Goal: Information Seeking & Learning: Learn about a topic

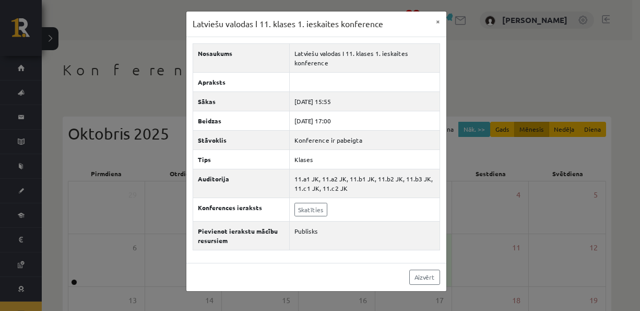
click at [93, 167] on div "Latviešu valodas I 11. klases 1. ieskaites konference × Nosaukums Latviešu valo…" at bounding box center [320, 155] width 640 height 311
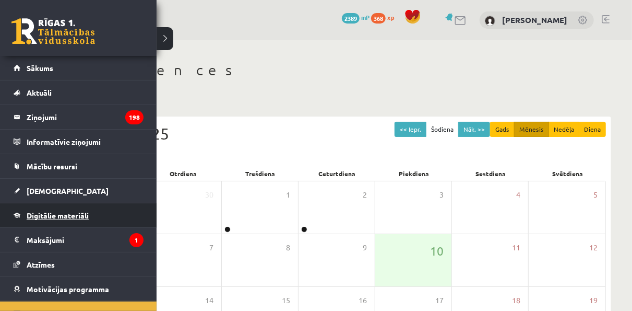
click at [37, 210] on span "Digitālie materiāli" at bounding box center [58, 214] width 62 height 9
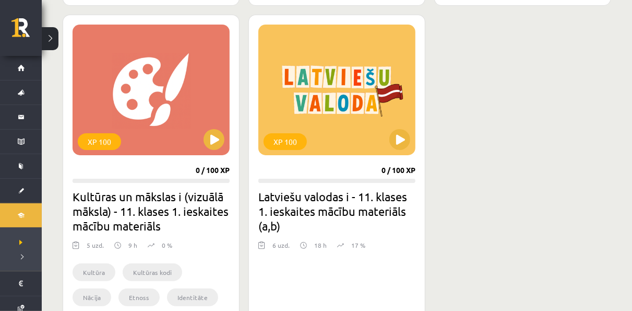
scroll to position [3825, 0]
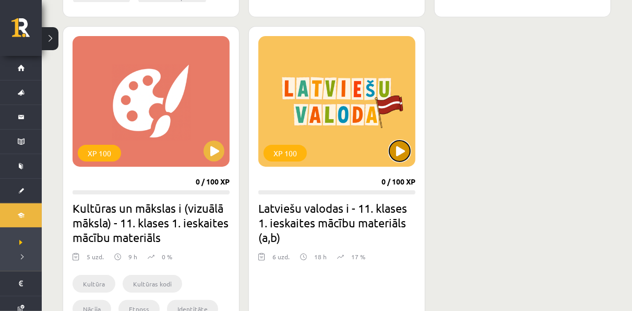
click at [403, 152] on button at bounding box center [399, 150] width 21 height 21
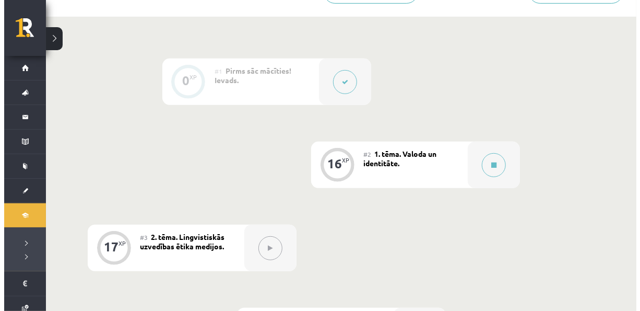
scroll to position [200, 0]
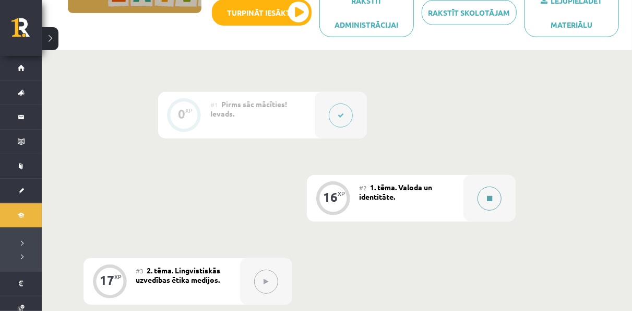
click at [484, 200] on button at bounding box center [490, 198] width 24 height 24
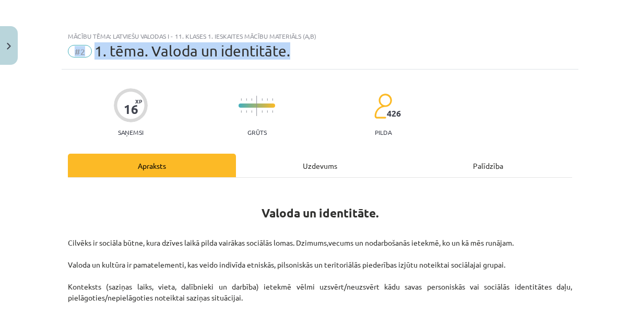
drag, startPoint x: 629, startPoint y: 30, endPoint x: 630, endPoint y: 46, distance: 15.7
click at [630, 46] on div "Mācību tēma: Latviešu valodas i - 11. klases 1. ieskaites mācību materiāls (a,b…" at bounding box center [320, 155] width 640 height 311
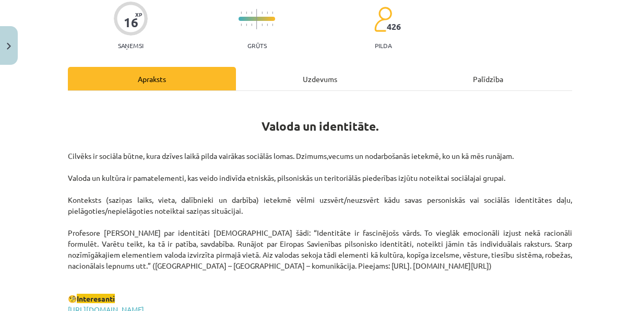
scroll to position [50, 0]
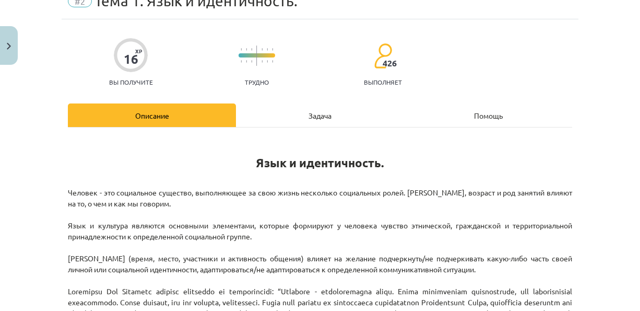
click at [466, 239] on p "Человек - это социальное существо, выполняющее за свою жизнь несколько социальн…" at bounding box center [320, 302] width 504 height 230
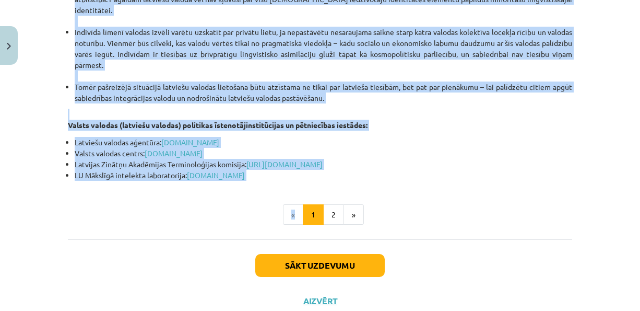
scroll to position [2403, 0]
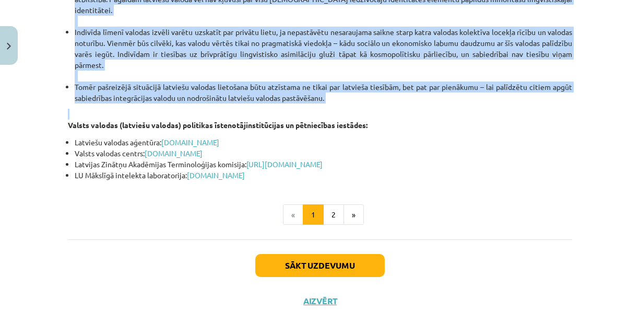
drag, startPoint x: 252, startPoint y: 54, endPoint x: 333, endPoint y: 149, distance: 124.4
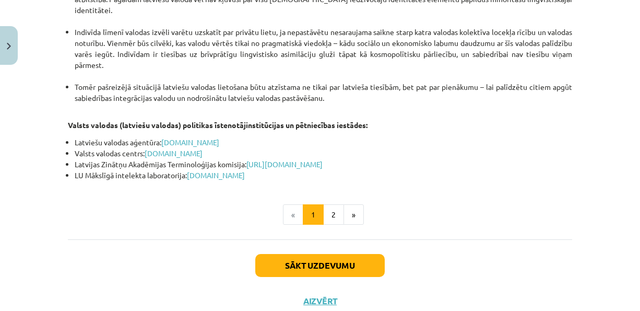
click at [487, 181] on li "LU Mākslīgā intelekta laboratorija: [DOMAIN_NAME]" at bounding box center [323, 175] width 497 height 11
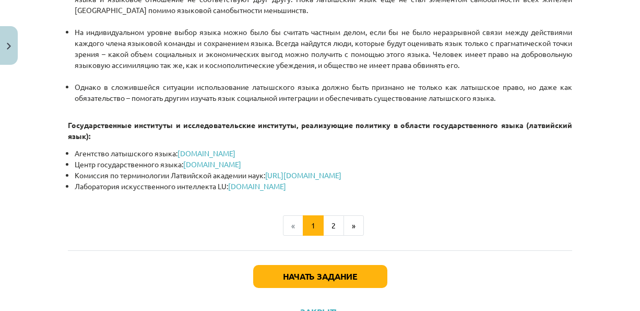
click at [330, 296] on div "Начать задание Закрыть" at bounding box center [320, 286] width 504 height 73
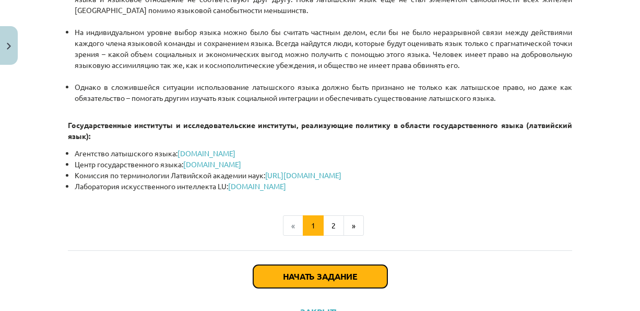
click at [326, 288] on button "Начать задание" at bounding box center [320, 276] width 134 height 23
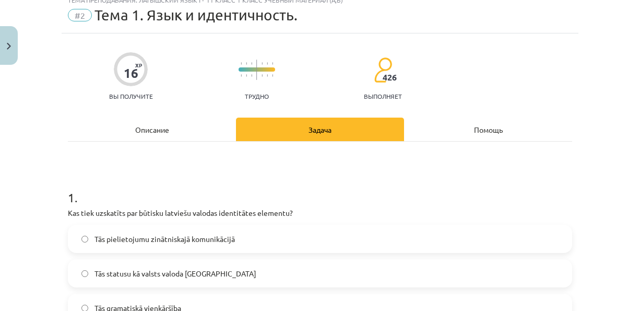
scroll to position [26, 0]
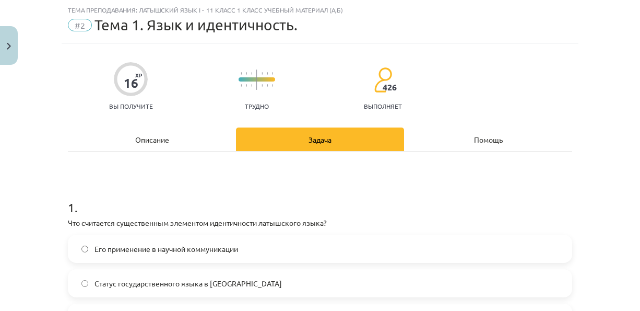
click at [381, 217] on p "Что считается существенным элементом идентичности латышского языка?" at bounding box center [320, 222] width 504 height 11
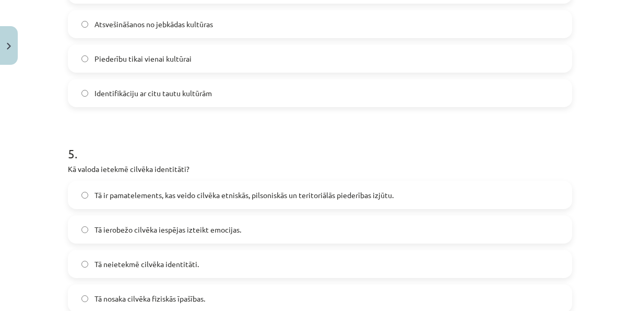
scroll to position [1022, 0]
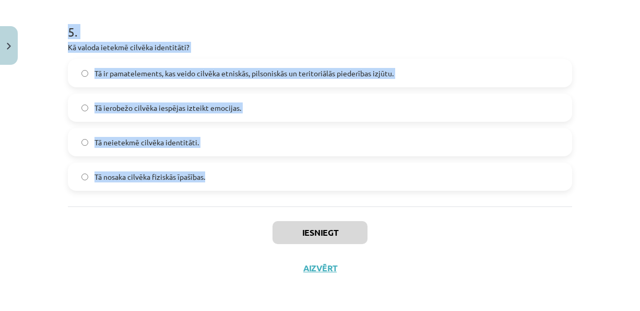
drag, startPoint x: 60, startPoint y: 101, endPoint x: 283, endPoint y: 202, distance: 245.6
copy form "Lor ipsumdolo sitametconse adipiscin elitseddoeiu temporinci utlab? Etd magnaal…"
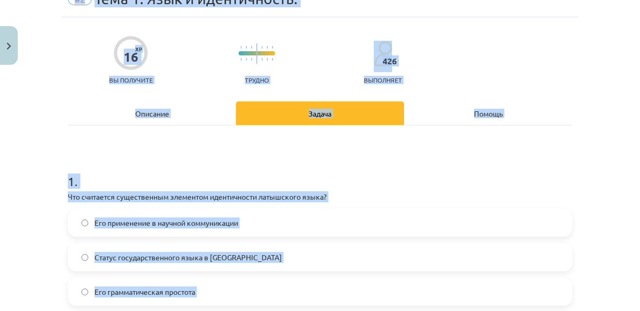
scroll to position [0, 0]
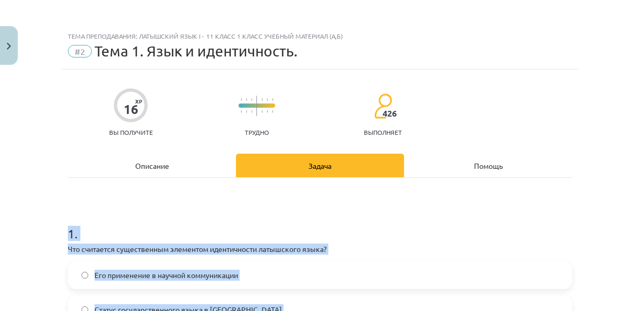
drag, startPoint x: 293, startPoint y: 172, endPoint x: 59, endPoint y: 228, distance: 240.3
copy form "2 . Lor ipsumdolo sitametconse adipiscin elitseddoeiu temporinci utlab? Etd mag…"
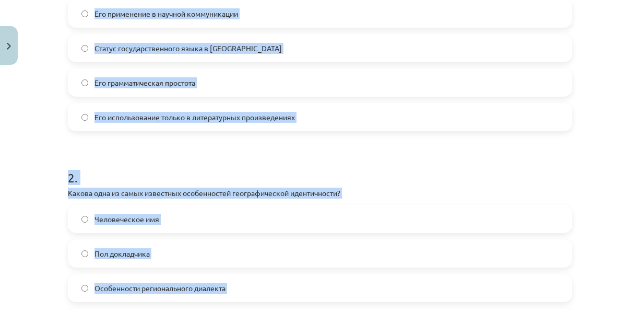
scroll to position [256, 0]
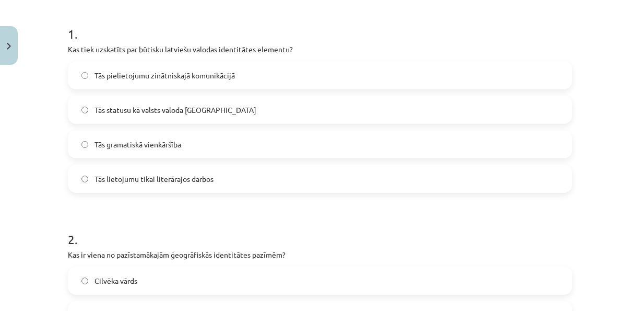
scroll to position [203, 0]
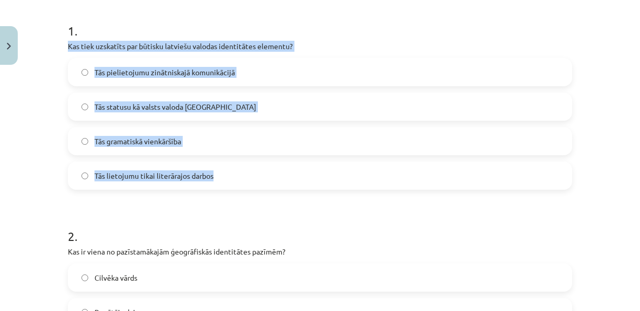
drag, startPoint x: 64, startPoint y: 46, endPoint x: 219, endPoint y: 171, distance: 198.6
click at [219, 171] on div "1 . Kas tiek uzskatīts par būtisku latviešu valodas identitātes elementu? Tās p…" at bounding box center [320, 97] width 504 height 184
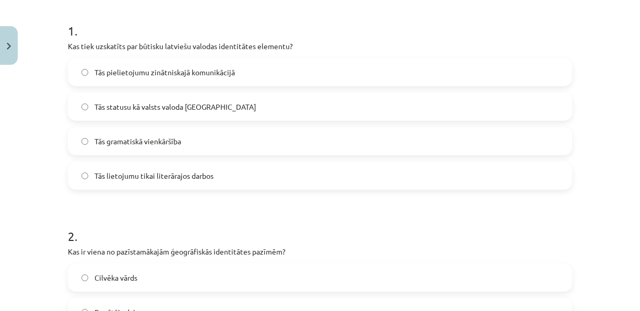
click at [200, 213] on h1 "2 ." at bounding box center [320, 226] width 504 height 32
click at [107, 110] on span "Tās statusu kā valsts valoda [GEOGRAPHIC_DATA]" at bounding box center [175, 106] width 162 height 11
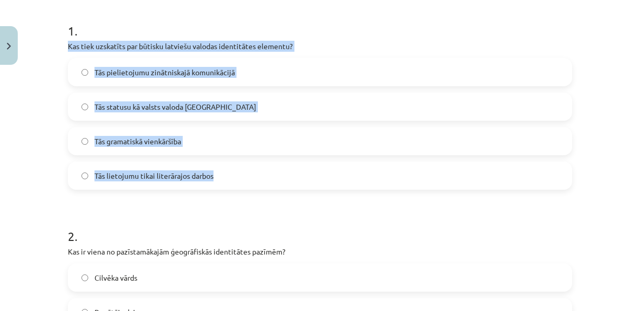
drag, startPoint x: 56, startPoint y: 39, endPoint x: 258, endPoint y: 168, distance: 240.4
click at [258, 168] on div "Mācību tēma: Latviešu valodas i - 11. klases 1. ieskaites mācību materiāls (a,b…" at bounding box center [320, 155] width 640 height 311
copy div "Kas tiek uzskatīts par būtisku latviešu valodas identitātes elementu? Tās pieli…"
click at [393, 53] on div "1 . Kas tiek uzskatīts par būtisku latviešu valodas identitātes elementu? Tās p…" at bounding box center [320, 97] width 504 height 184
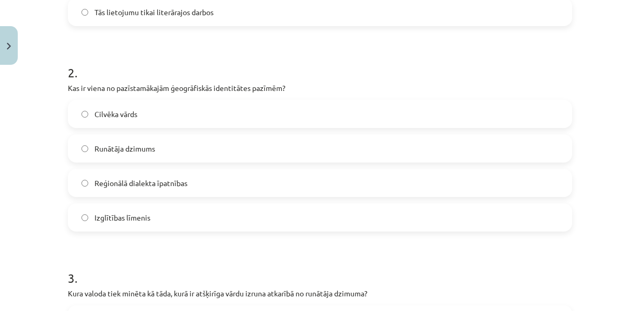
scroll to position [369, 0]
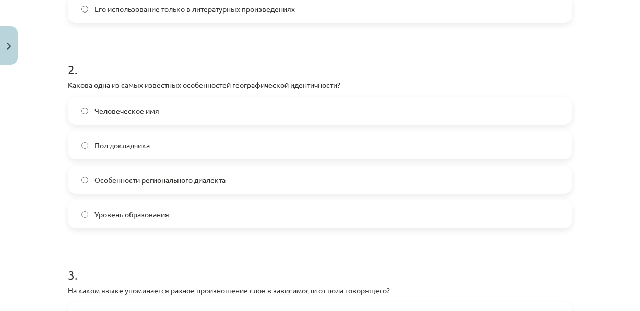
click at [377, 50] on h1 "2 ." at bounding box center [320, 60] width 504 height 32
click at [85, 182] on label "Особенности регионального диалекта" at bounding box center [320, 180] width 502 height 26
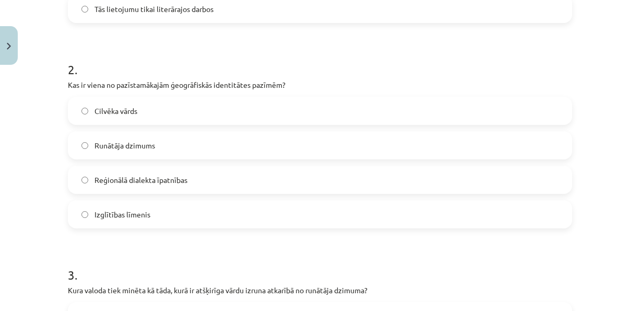
click at [23, 180] on div "Mācību tēma: Latviešu valodas i - 11. klases 1. ieskaites mācību materiāls (a,b…" at bounding box center [320, 155] width 640 height 311
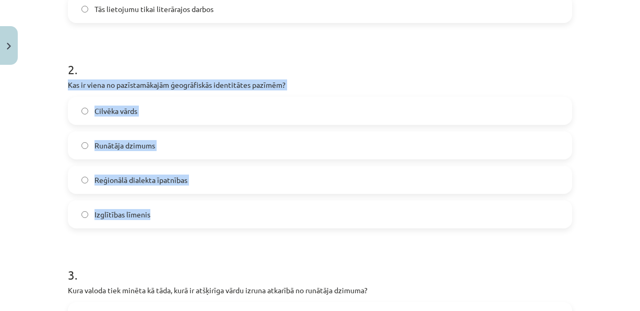
drag, startPoint x: 64, startPoint y: 85, endPoint x: 188, endPoint y: 220, distance: 183.6
click at [188, 220] on div "2 . Kas ir viena no pazīstamākajām ģeogrāfiskās identitātes pazīmēm? Cilvēka vā…" at bounding box center [320, 136] width 504 height 184
copy div "Kas ir viena no pazīstamākajām ģeogrāfiskās identitātes pazīmēm? Cilvēka vārds …"
click at [29, 90] on div "Mācību tēma: Latviešu valodas i - 11. klases 1. ieskaites mācību materiāls (a,b…" at bounding box center [320, 155] width 640 height 311
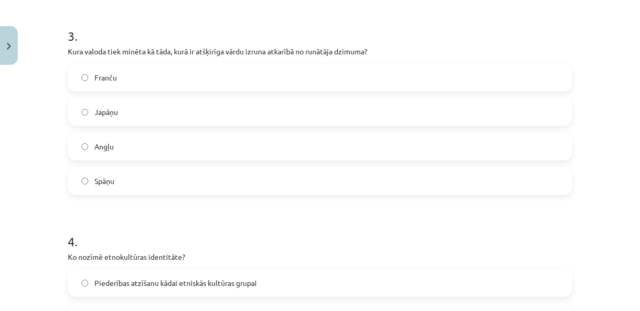
scroll to position [604, 0]
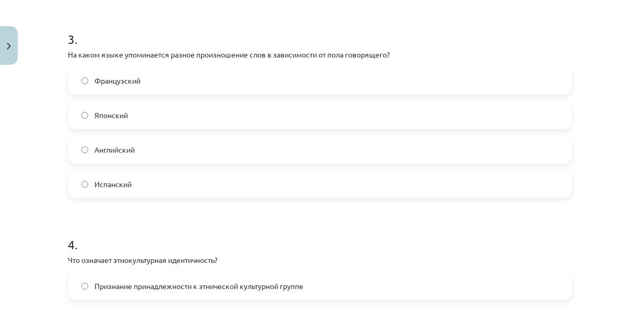
click at [299, 11] on form "1 . Kas tiek uzskatīts par būtisku latviešu valodas identitātes elementu? Tās p…" at bounding box center [320, 105] width 504 height 1005
click at [160, 151] on label "Английский" at bounding box center [320, 149] width 502 height 26
click at [62, 53] on div "16 XP Saņemsi Grūts 426 pilda Apraksts Uzdevums Palīdzība 1 . Kas tiek uzskatīt…" at bounding box center [320, 84] width 517 height 1238
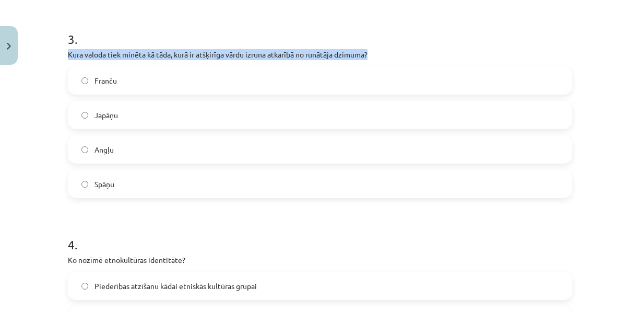
drag, startPoint x: 62, startPoint y: 50, endPoint x: 403, endPoint y: 57, distance: 341.5
click at [403, 57] on div "16 XP Saņemsi Grūts 426 pilda Apraksts Uzdevums Palīdzība 1 . Kas tiek uzskatīt…" at bounding box center [320, 84] width 517 height 1238
copy p "Kura valoda tiek minēta kā tāda, kurā ir atšķirīga vārdu izruna atkarībā no run…"
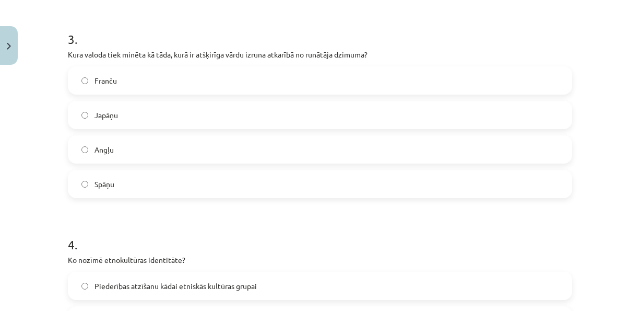
click at [36, 63] on div "Mācību tēma: Latviešu valodas i - 11. klases 1. ieskaites mācību materiāls (a,b…" at bounding box center [320, 155] width 640 height 311
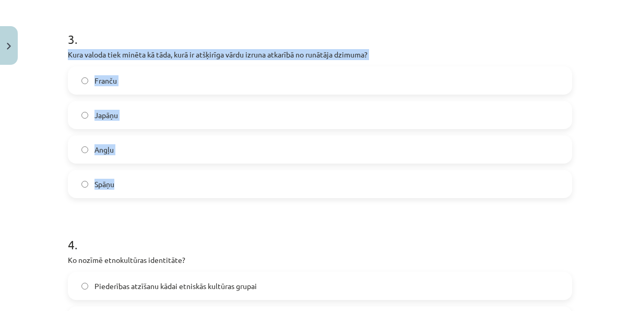
drag, startPoint x: 64, startPoint y: 53, endPoint x: 151, endPoint y: 176, distance: 150.5
click at [151, 176] on div "3 . Kura valoda tiek minēta kā tāda, kurā ir atšķirīga vārdu izruna atkarībā no…" at bounding box center [320, 106] width 504 height 184
copy div "Kura valoda tiek minēta kā tāda, kurā ir atšķirīga vārdu izruna atkarībā no run…"
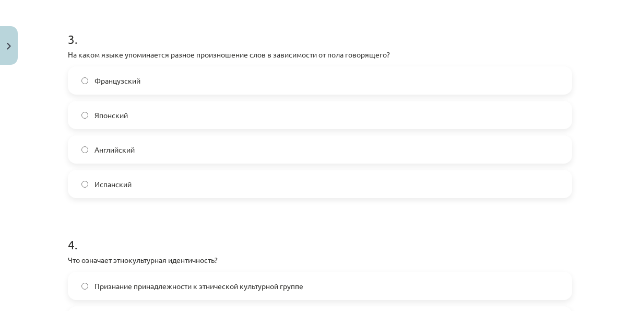
click at [297, 21] on h1 "3 ." at bounding box center [320, 30] width 504 height 32
click at [35, 175] on div "Mācību tēma: Latviešu valodas i - 11. klases 1. ieskaites mācību materiāls (a,b…" at bounding box center [320, 155] width 640 height 311
click at [104, 106] on label "Japāņu" at bounding box center [320, 115] width 502 height 26
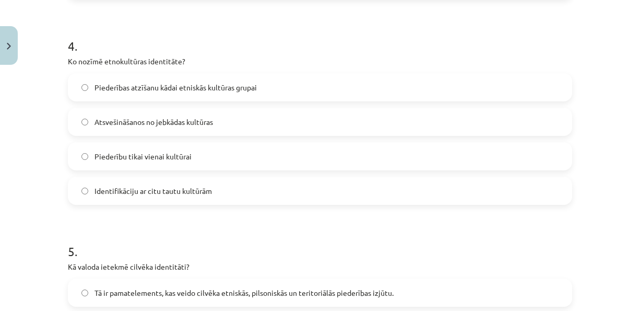
scroll to position [810, 0]
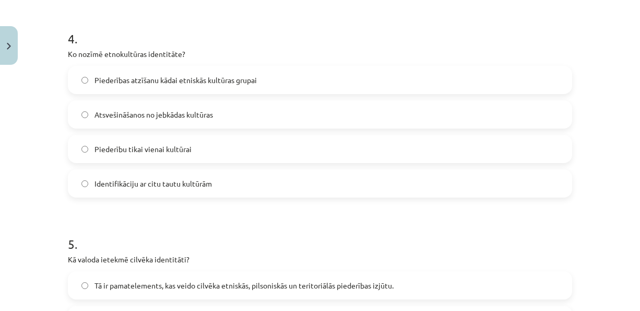
drag, startPoint x: 58, startPoint y: 53, endPoint x: 179, endPoint y: 24, distance: 124.5
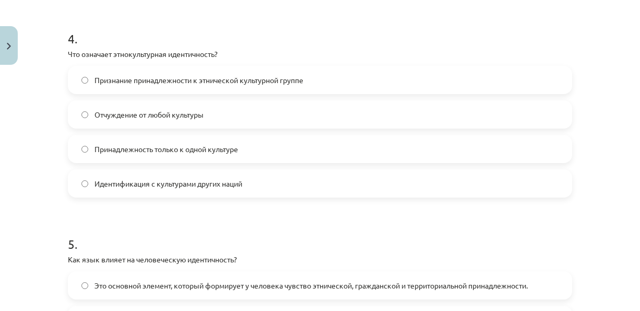
click at [196, 41] on h1 "4 ." at bounding box center [320, 29] width 504 height 32
click at [165, 78] on span "Признание принадлежности к этнической культурной группе" at bounding box center [198, 80] width 209 height 11
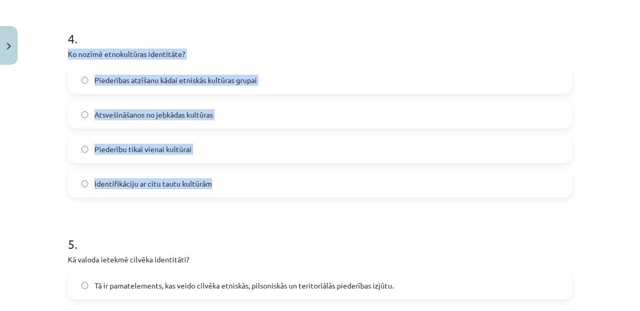
drag, startPoint x: 64, startPoint y: 52, endPoint x: 218, endPoint y: 172, distance: 195.4
click at [218, 172] on div "4 . Ko nozīmē etnokultūras identitāte? Piederības atzīšanu [PERSON_NAME] etnisk…" at bounding box center [320, 105] width 504 height 184
copy div "Ko nozīmē etnokultūras identitāte? Piederības atzīšanu kādai etniskās kultūras …"
click at [32, 122] on div "Mācību tēma: Latviešu valodas i - 11. klases 1. ieskaites mācību materiāls (a,b…" at bounding box center [320, 155] width 640 height 311
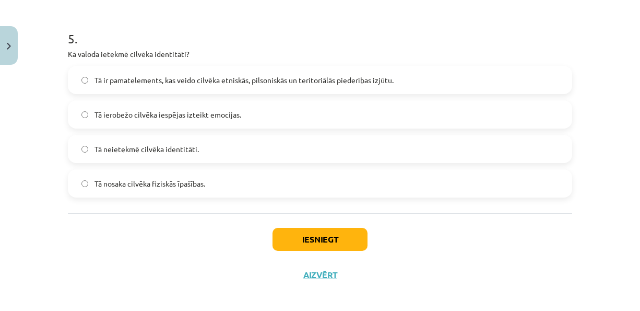
scroll to position [1022, 0]
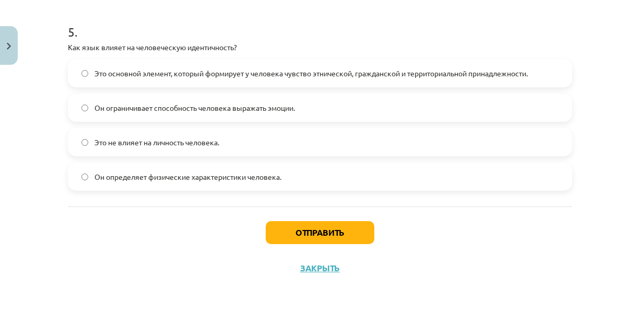
click at [28, 155] on div "Mācību tēma: Latviešu valodas i - 11. klases 1. ieskaites mācību materiāls (a,b…" at bounding box center [320, 155] width 640 height 311
click at [108, 74] on span "Это основной элемент, который формирует у человека чувство этнической, гражданс…" at bounding box center [310, 73] width 433 height 11
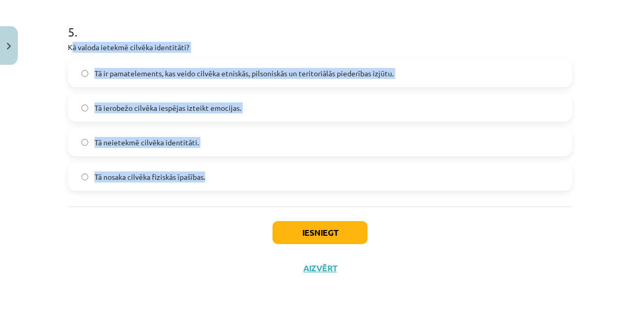
drag, startPoint x: 66, startPoint y: 45, endPoint x: 219, endPoint y: 171, distance: 198.0
click at [219, 171] on div "5 . Kā valoda ietekmē cilvēka identitāti? Tā ir pamatelements, kas veido cilvēk…" at bounding box center [320, 98] width 504 height 184
drag, startPoint x: 62, startPoint y: 45, endPoint x: 217, endPoint y: 173, distance: 201.0
copy div "Kā valoda ietekmē cilvēka identitāti? Tā ir pamatelements, kas veido cilvēka et…"
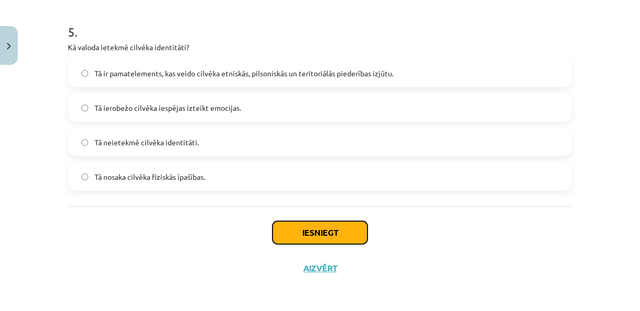
click at [318, 233] on button "Iesniegt" at bounding box center [319, 232] width 95 height 23
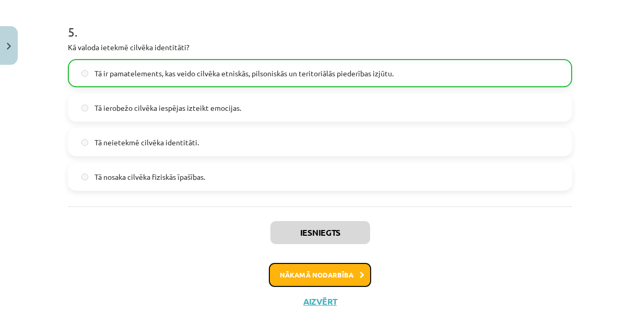
click at [337, 266] on button "Nākamā nodarbība" at bounding box center [320, 275] width 102 height 24
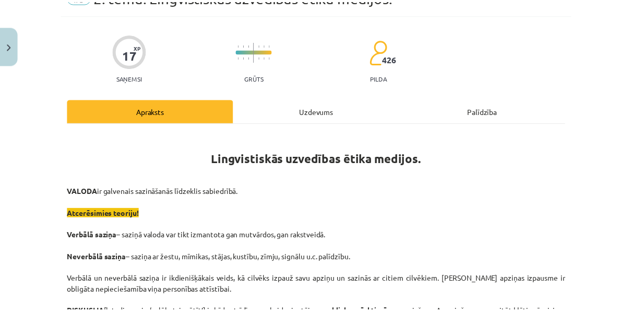
scroll to position [26, 0]
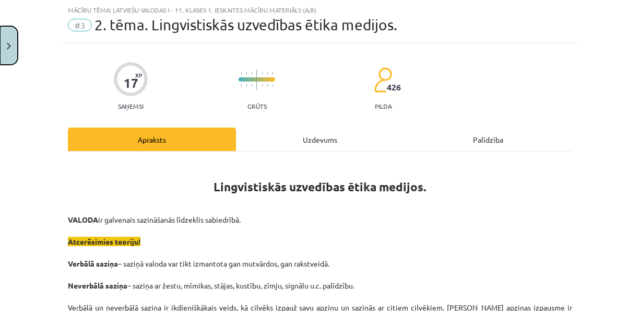
click at [7, 43] on img "Close" at bounding box center [9, 46] width 4 height 7
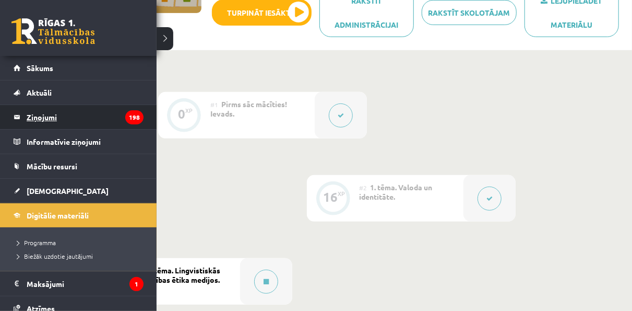
click at [57, 122] on legend "Ziņojumi 198" at bounding box center [85, 117] width 117 height 24
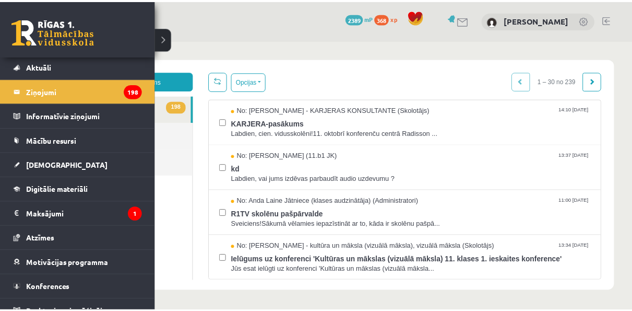
scroll to position [37, 0]
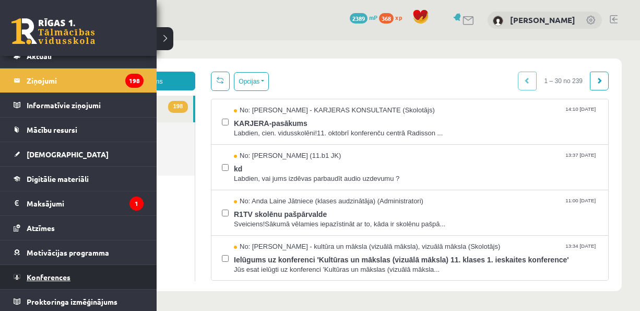
click at [58, 277] on span "Konferences" at bounding box center [49, 276] width 44 height 9
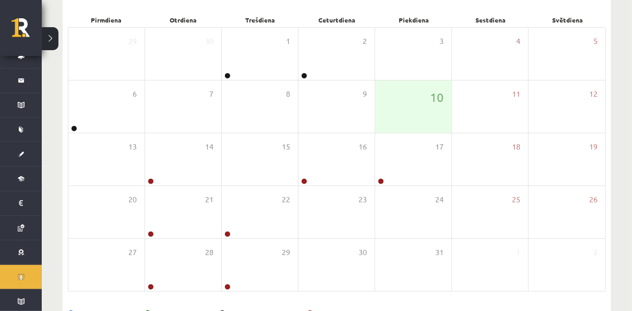
scroll to position [156, 0]
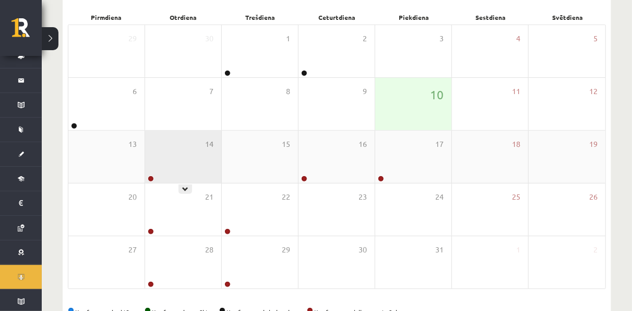
click at [151, 164] on div "14" at bounding box center [183, 156] width 76 height 52
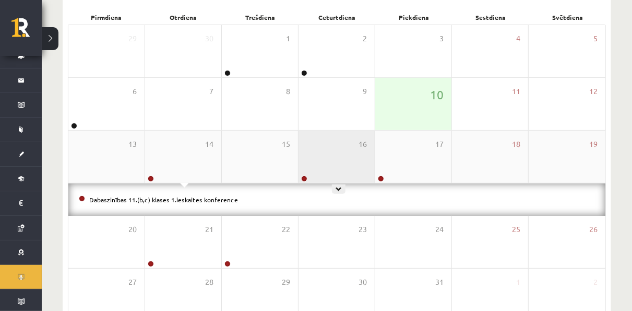
click at [326, 143] on div "16" at bounding box center [337, 156] width 76 height 52
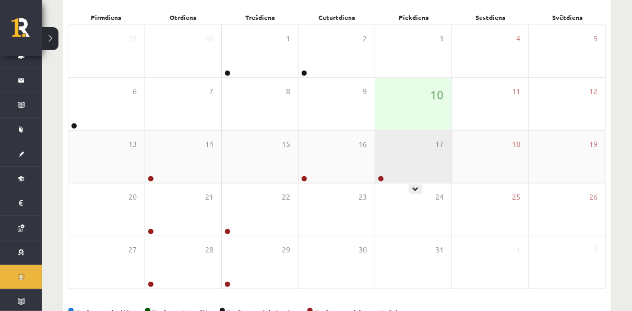
click at [402, 156] on div "17" at bounding box center [413, 156] width 76 height 52
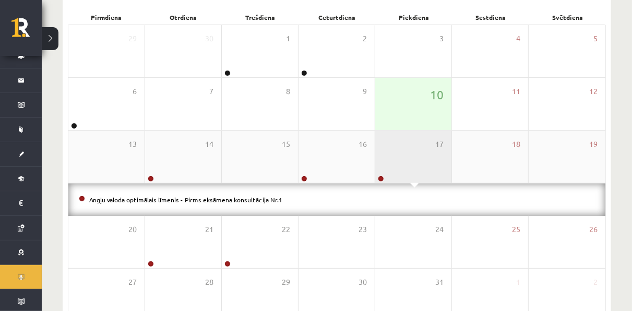
click at [402, 156] on div "17" at bounding box center [413, 156] width 76 height 52
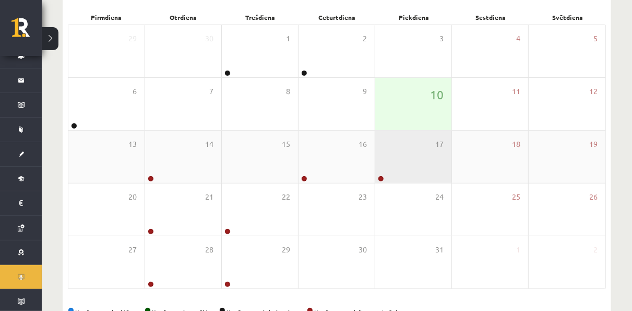
click at [402, 156] on div "17" at bounding box center [413, 156] width 76 height 52
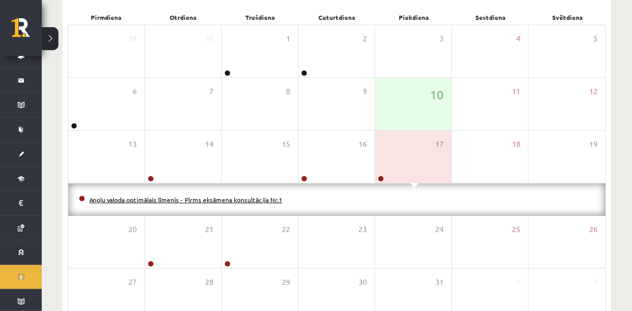
click at [231, 196] on link "Angļu valoda optimālais līmenis - Pirms eksāmena konsultācija Nr.1" at bounding box center [185, 199] width 193 height 8
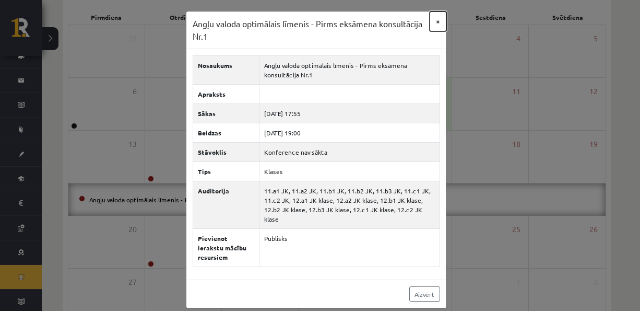
click at [437, 21] on button "×" at bounding box center [438, 21] width 17 height 20
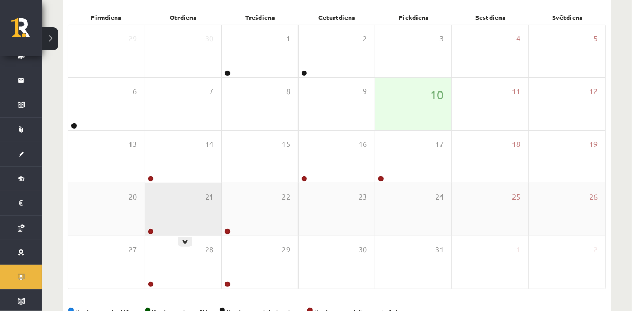
click at [204, 208] on div "21" at bounding box center [183, 209] width 76 height 52
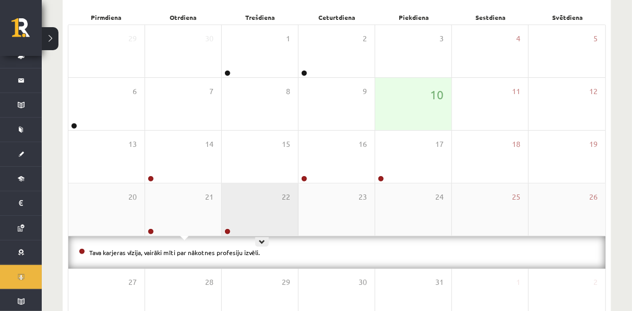
click at [232, 208] on div "22" at bounding box center [260, 209] width 76 height 52
click at [258, 210] on div "22" at bounding box center [260, 209] width 76 height 52
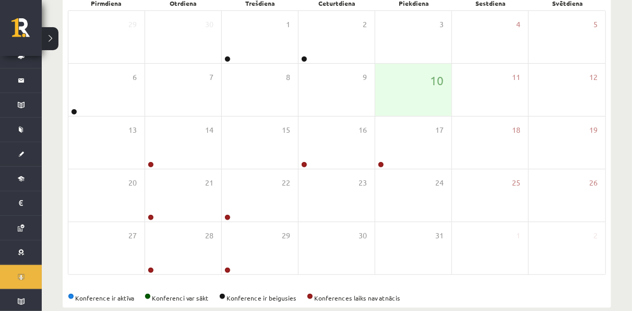
scroll to position [187, 0]
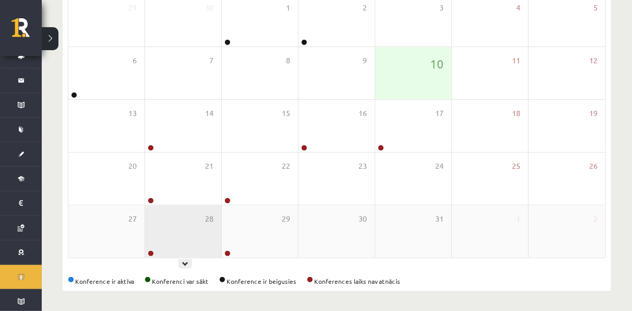
click at [176, 249] on div "28" at bounding box center [183, 231] width 76 height 52
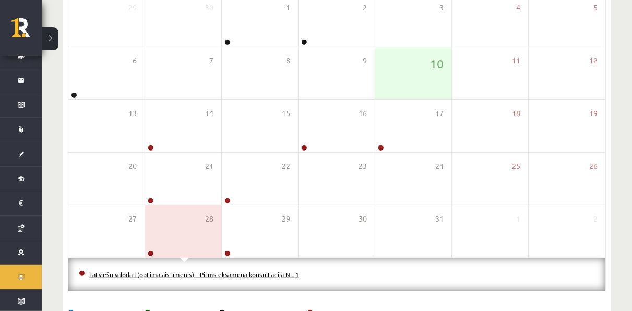
click at [178, 274] on link "Latviešu valoda I (optimālais līmenis) - Pirms eksāmena konsultācija Nr. 1" at bounding box center [194, 274] width 210 height 8
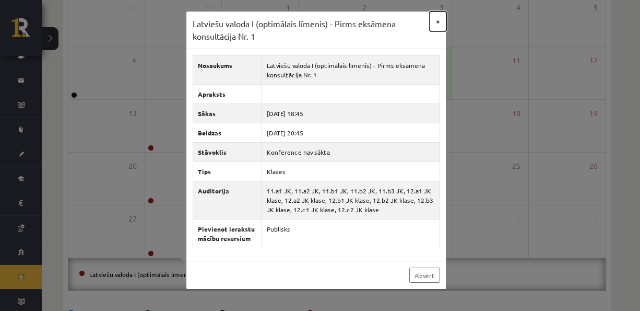
click at [435, 22] on button "×" at bounding box center [438, 21] width 17 height 20
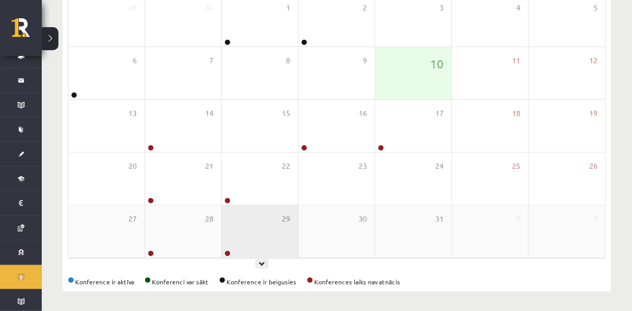
click at [263, 230] on div "29" at bounding box center [260, 231] width 76 height 52
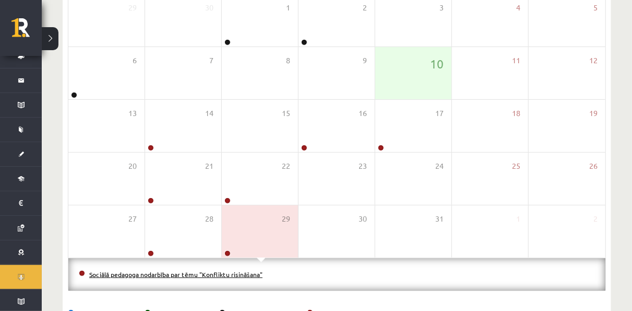
click at [233, 274] on link "Sociālā pedagoga nodarbība par tēmu "Konfliktu risināšana"" at bounding box center [175, 274] width 173 height 8
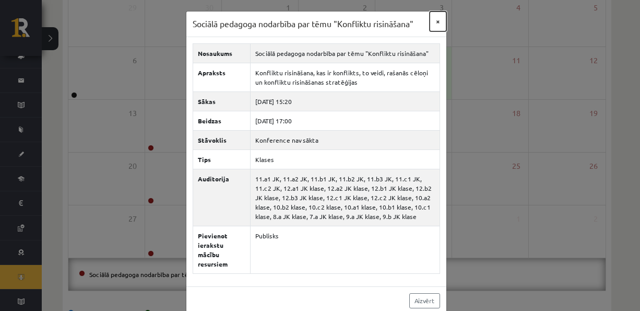
click at [432, 22] on button "×" at bounding box center [438, 21] width 17 height 20
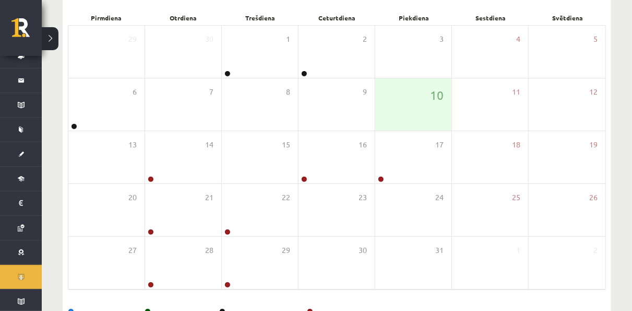
scroll to position [0, 0]
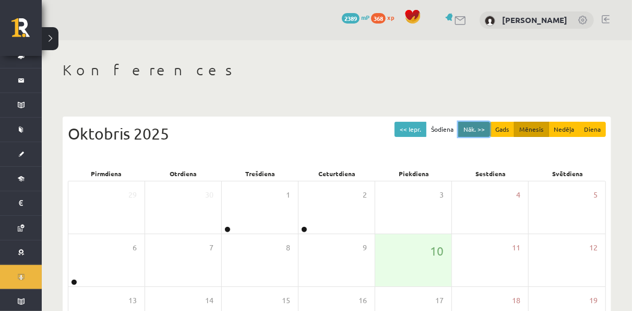
click at [477, 130] on button "Nāk. >>" at bounding box center [474, 129] width 32 height 15
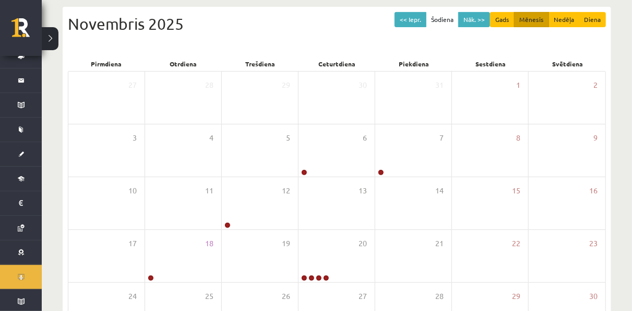
scroll to position [119, 0]
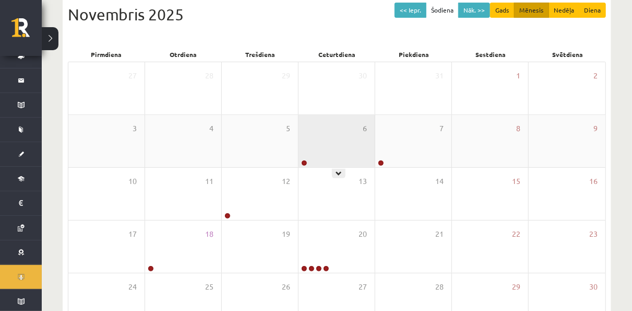
click at [345, 121] on div "6" at bounding box center [337, 141] width 76 height 52
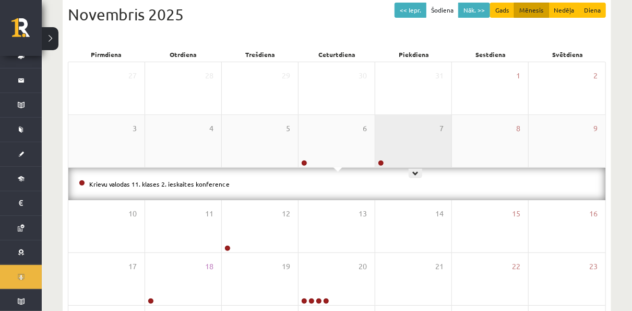
click at [421, 141] on div "7" at bounding box center [413, 141] width 76 height 52
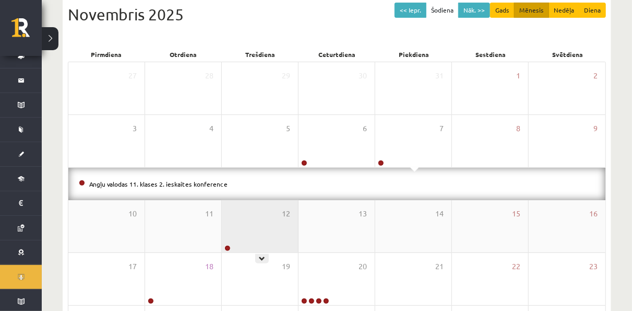
click at [273, 229] on div "12" at bounding box center [260, 226] width 76 height 52
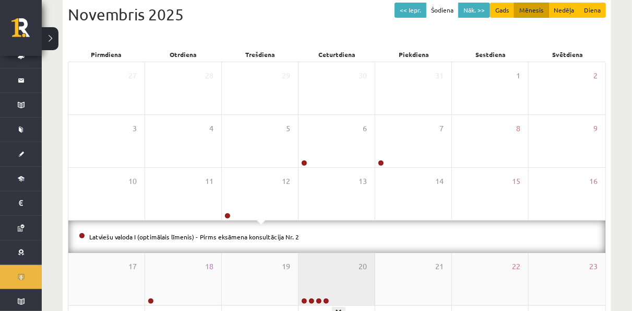
click at [319, 290] on div "20" at bounding box center [337, 279] width 76 height 52
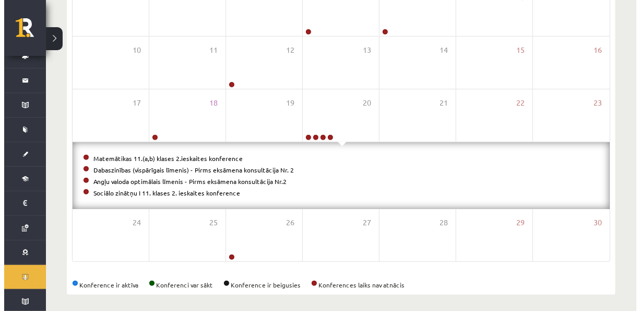
scroll to position [251, 0]
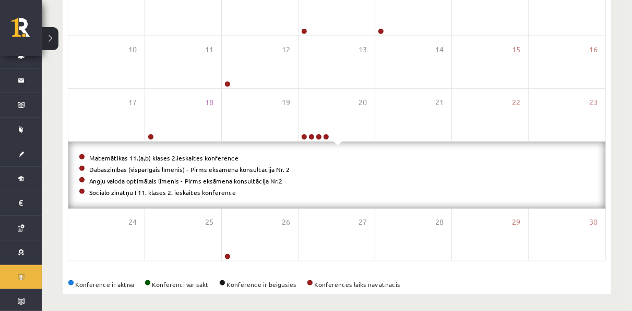
click at [140, 160] on li "Matemātikas 11.(a,b) klases 2.ieskaites konference" at bounding box center [337, 157] width 516 height 11
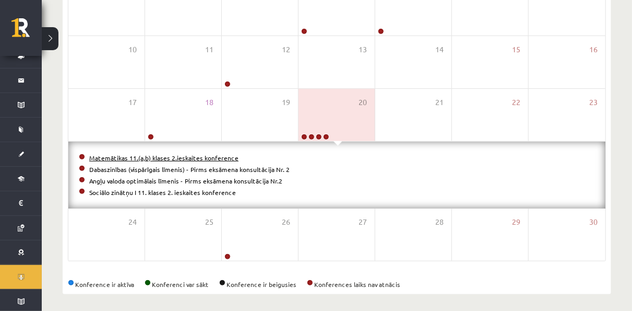
click at [139, 159] on link "Matemātikas 11.(a,b) klases 2.ieskaites konference" at bounding box center [163, 157] width 149 height 8
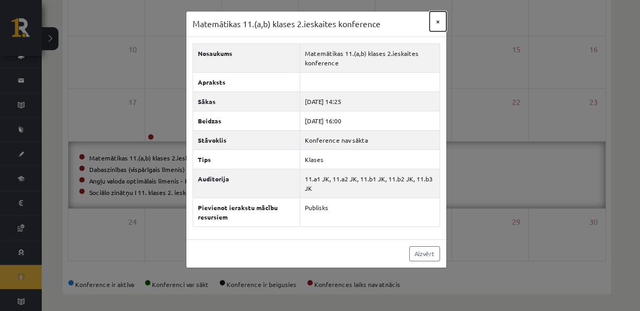
click at [440, 20] on button "×" at bounding box center [438, 21] width 17 height 20
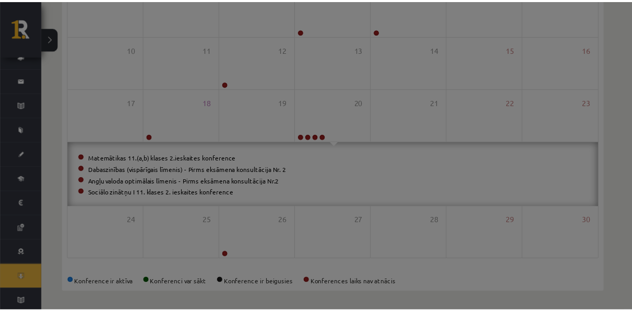
scroll to position [187, 0]
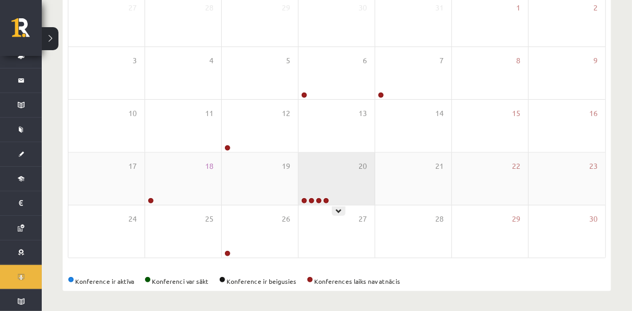
click at [320, 180] on div "20" at bounding box center [337, 178] width 76 height 52
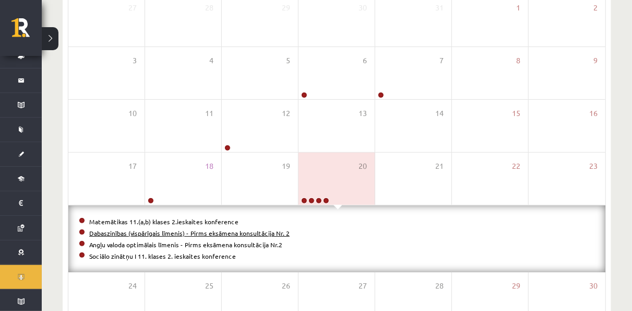
click at [173, 233] on link "Dabaszinības (vispārīgais līmenis) - Pirms eksāmena konsultācija Nr. 2" at bounding box center [189, 233] width 200 height 8
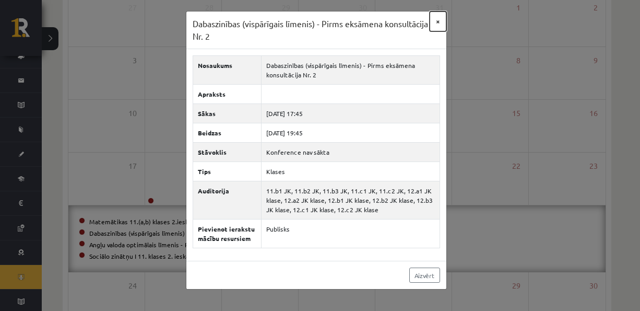
click at [441, 16] on button "×" at bounding box center [438, 21] width 17 height 20
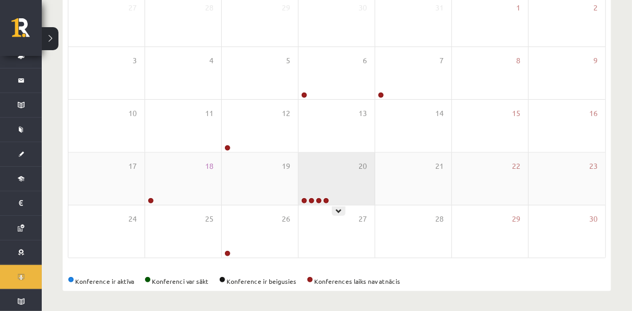
click at [320, 171] on div "20" at bounding box center [337, 178] width 76 height 52
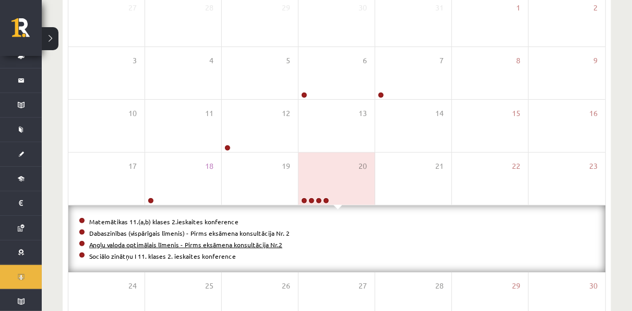
click at [222, 240] on link "Angļu valoda optimālais līmenis - Pirms eksāmena konsultācija Nr.2" at bounding box center [185, 244] width 193 height 8
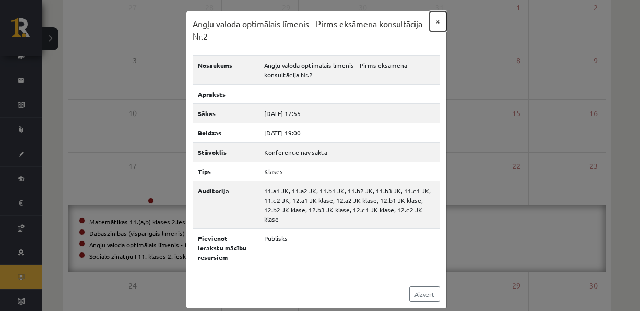
click at [434, 17] on button "×" at bounding box center [438, 21] width 17 height 20
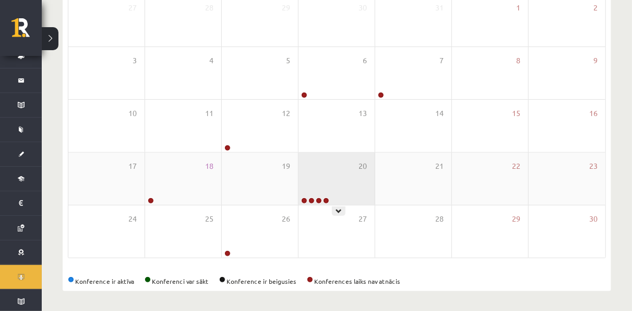
click at [324, 180] on div "20" at bounding box center [337, 178] width 76 height 52
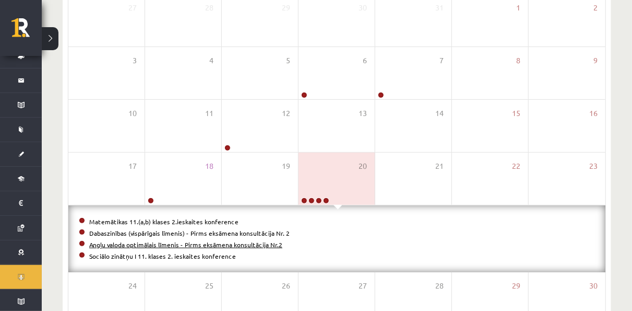
click at [207, 246] on link "Angļu valoda optimālais līmenis - Pirms eksāmena konsultācija Nr.2" at bounding box center [185, 244] width 193 height 8
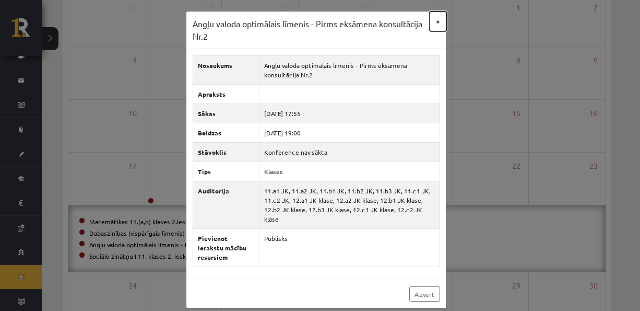
click at [440, 19] on button "×" at bounding box center [438, 21] width 17 height 20
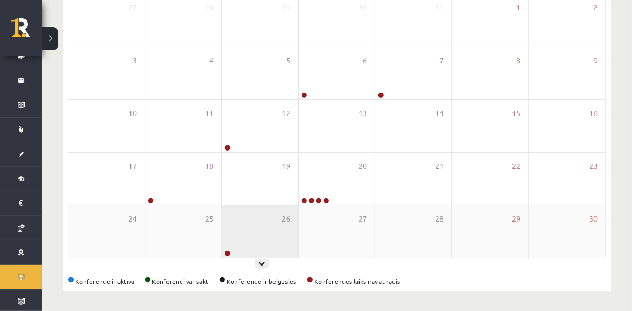
click at [281, 213] on div "26" at bounding box center [260, 231] width 76 height 52
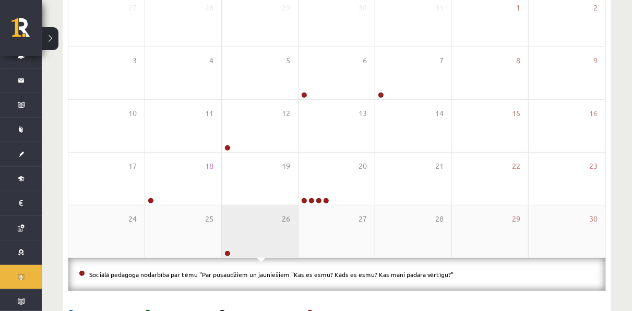
click at [281, 213] on div "26" at bounding box center [260, 231] width 76 height 52
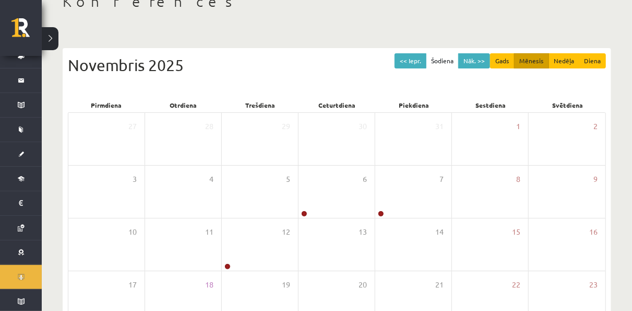
scroll to position [67, 0]
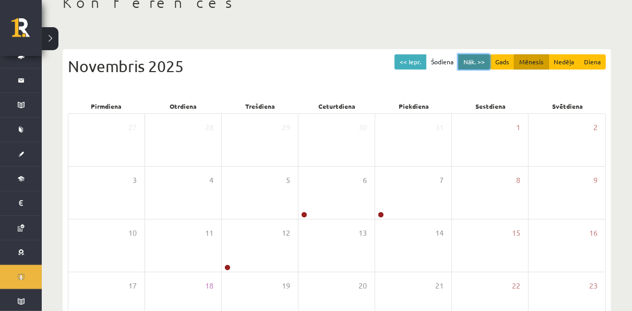
click at [478, 57] on button "Nāk. >>" at bounding box center [474, 61] width 32 height 15
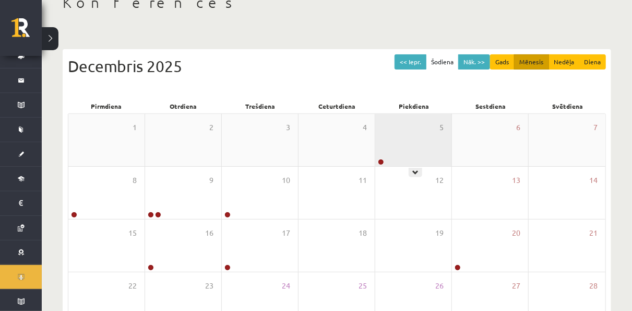
click at [405, 125] on div "5" at bounding box center [413, 140] width 76 height 52
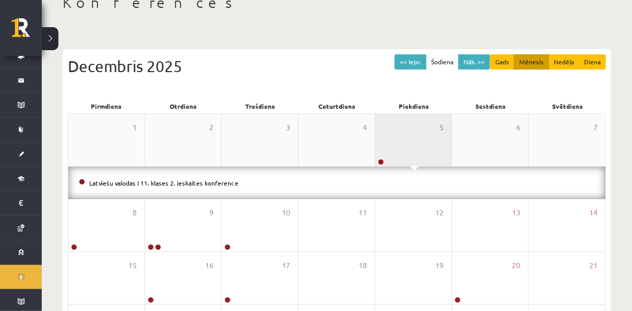
click at [405, 125] on div "5" at bounding box center [413, 140] width 76 height 52
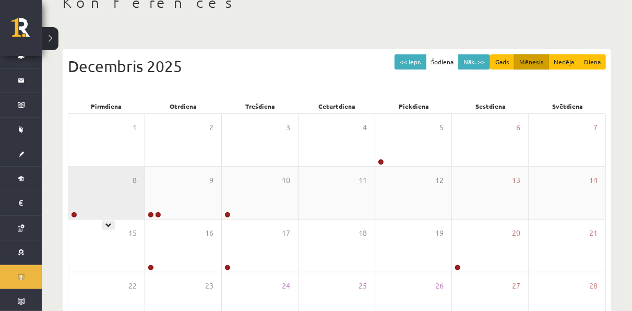
click at [114, 182] on div "8" at bounding box center [106, 193] width 76 height 52
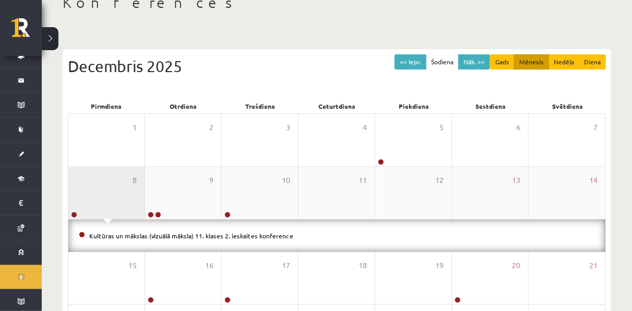
click at [114, 182] on div "8" at bounding box center [106, 193] width 76 height 52
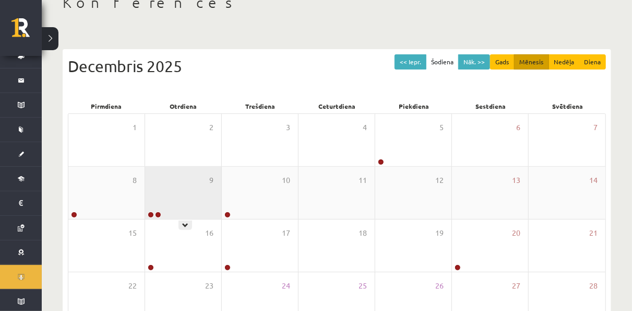
click at [159, 188] on div "9" at bounding box center [183, 193] width 76 height 52
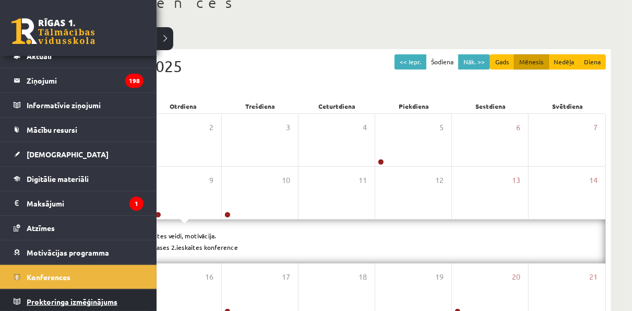
click at [44, 298] on span "Proktoringa izmēģinājums" at bounding box center [72, 300] width 91 height 9
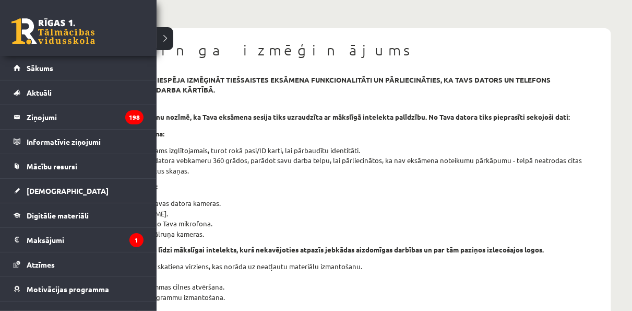
scroll to position [37, 0]
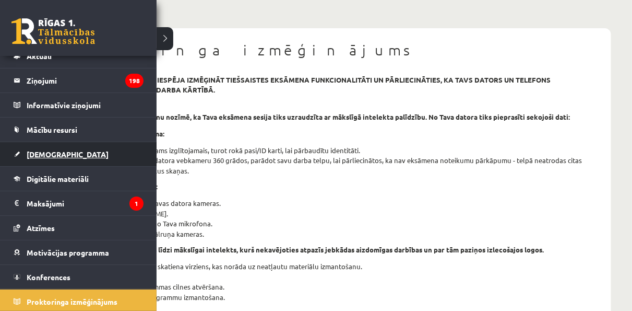
click at [46, 146] on link "[DEMOGRAPHIC_DATA]" at bounding box center [79, 154] width 130 height 24
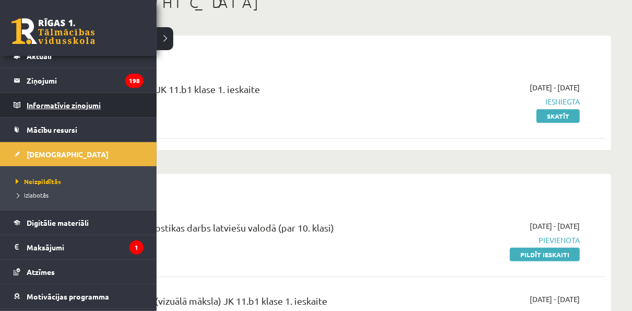
click at [34, 100] on legend "Informatīvie ziņojumi 0" at bounding box center [85, 105] width 117 height 24
